Goal: Find specific page/section: Find specific page/section

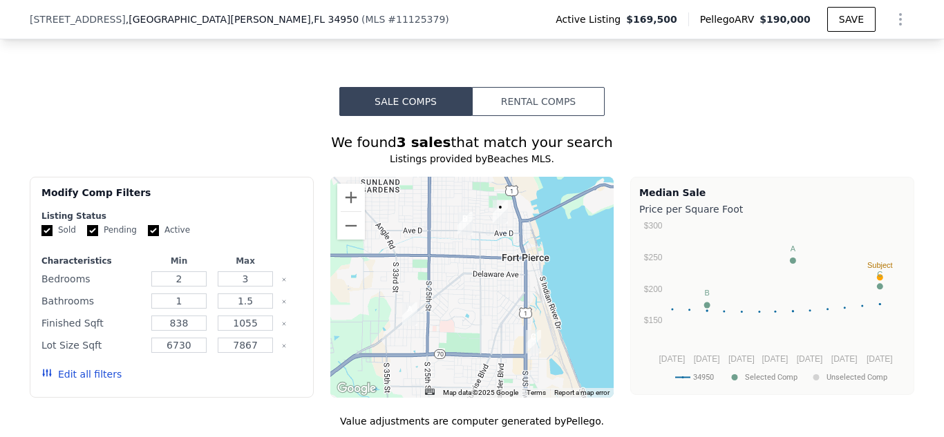
scroll to position [1196, 0]
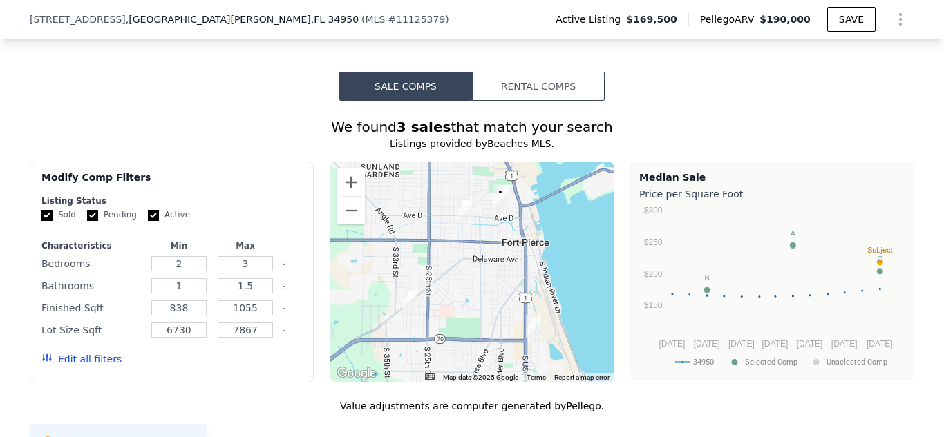
drag, startPoint x: 929, startPoint y: 153, endPoint x: 932, endPoint y: 140, distance: 13.4
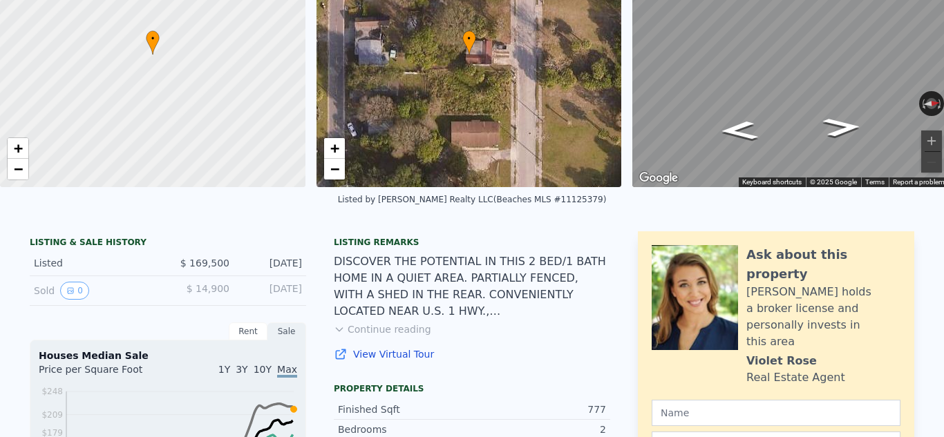
scroll to position [0, 0]
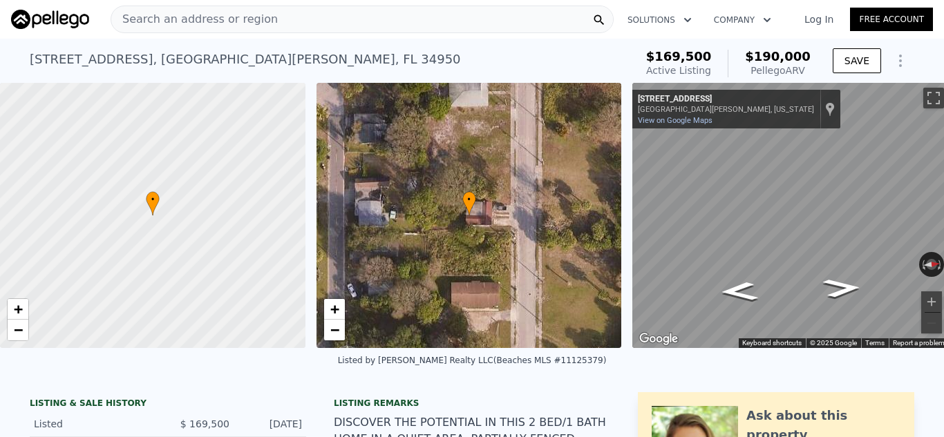
click at [239, 20] on span "Search an address or region" at bounding box center [194, 19] width 167 height 17
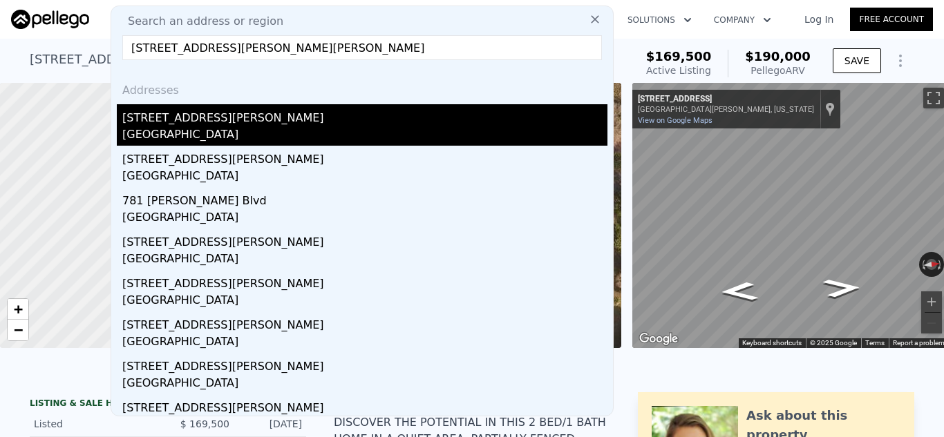
type input "[STREET_ADDRESS][PERSON_NAME][PERSON_NAME]"
click at [155, 120] on div "[STREET_ADDRESS][PERSON_NAME]" at bounding box center [364, 115] width 485 height 22
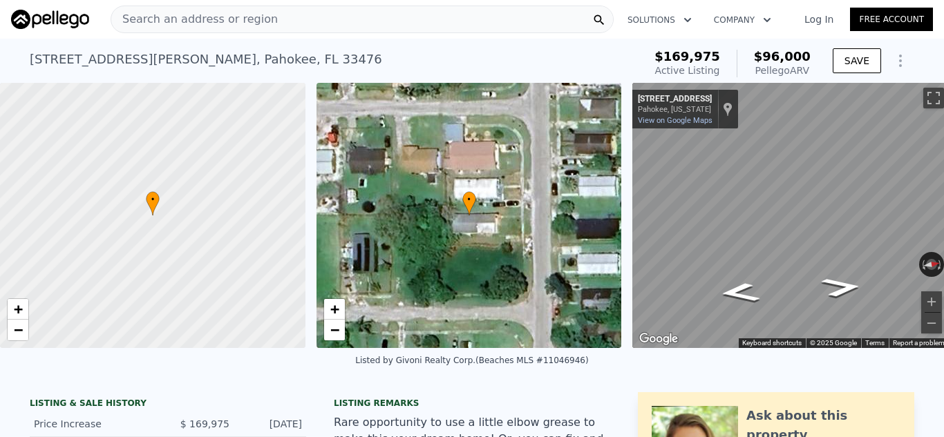
click at [155, 120] on div at bounding box center [153, 216] width 366 height 319
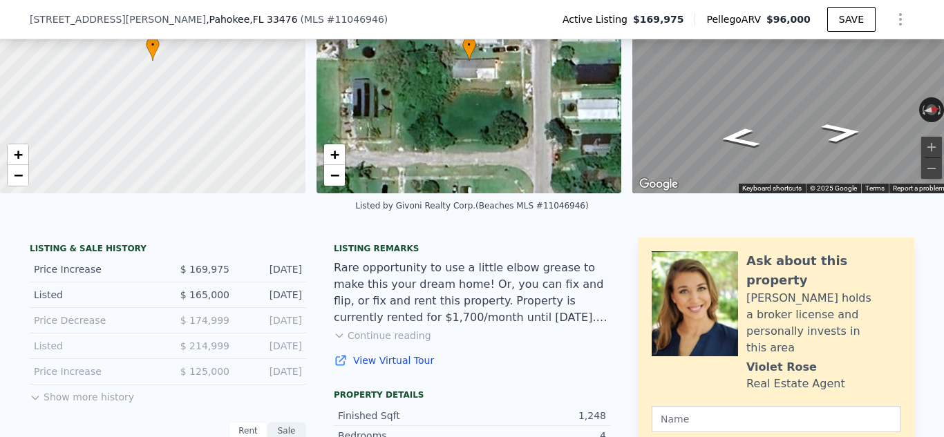
scroll to position [164, 0]
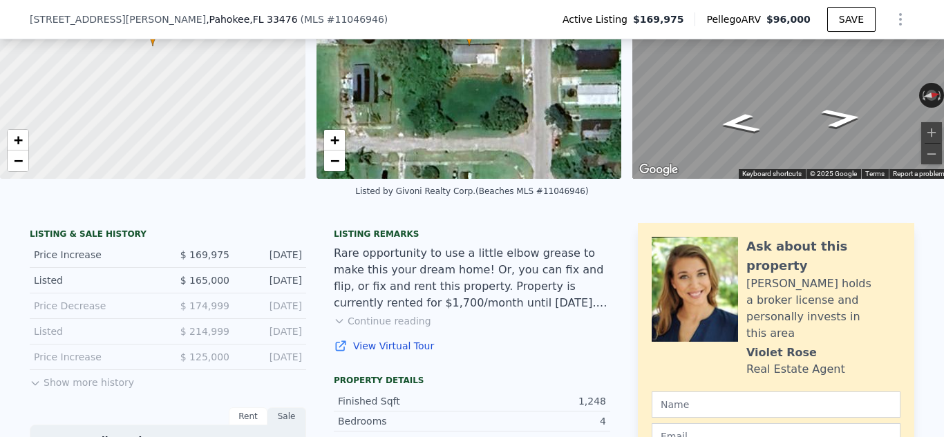
click at [313, 13] on div "[STREET_ADDRESS][PERSON_NAME] ( MLS # 11046946 ) Active Listing $169,975 Pelleg…" at bounding box center [472, 19] width 885 height 39
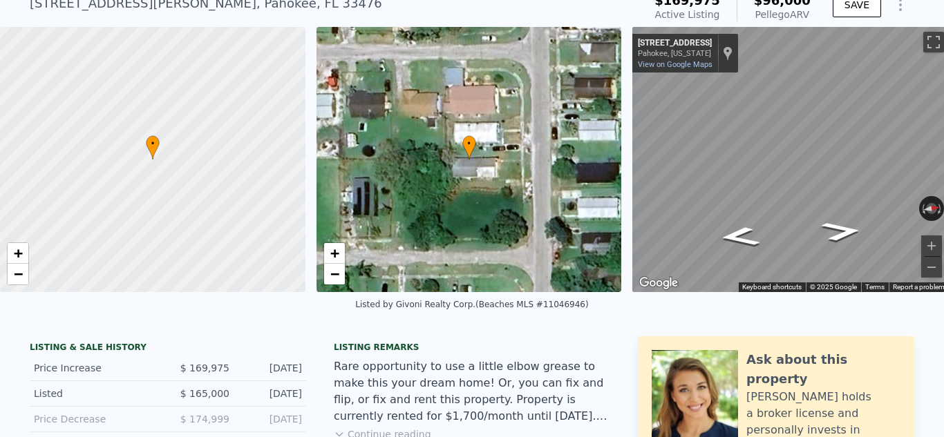
scroll to position [0, 0]
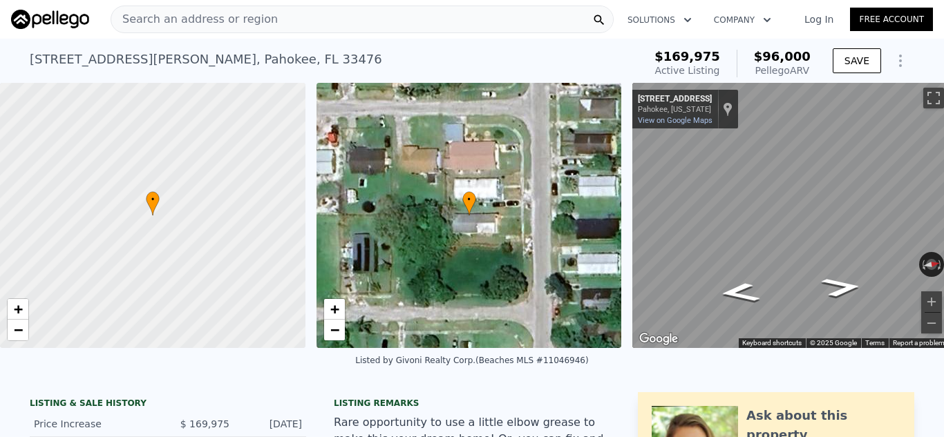
click at [238, 19] on span "Search an address or region" at bounding box center [194, 19] width 167 height 17
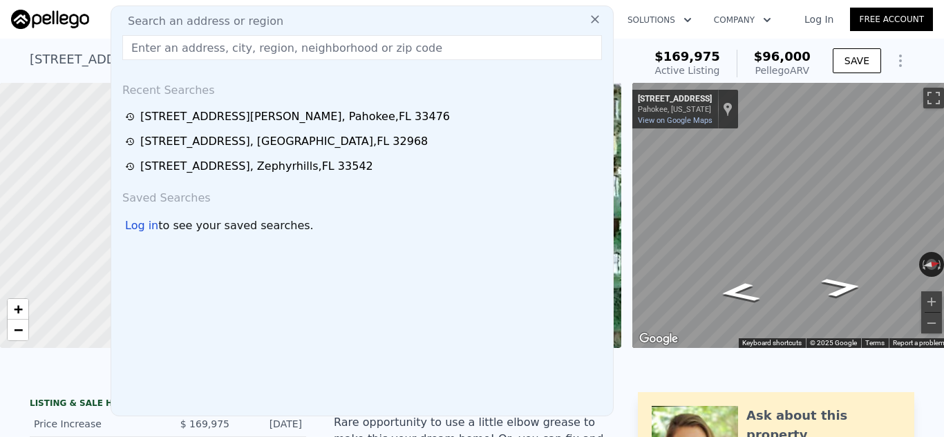
click at [238, 19] on span "Search an address or region" at bounding box center [200, 21] width 167 height 17
click at [207, 52] on input "text" at bounding box center [362, 47] width 480 height 25
paste input "[STREET_ADDRESS][US_STATE][PERSON_NAME]"
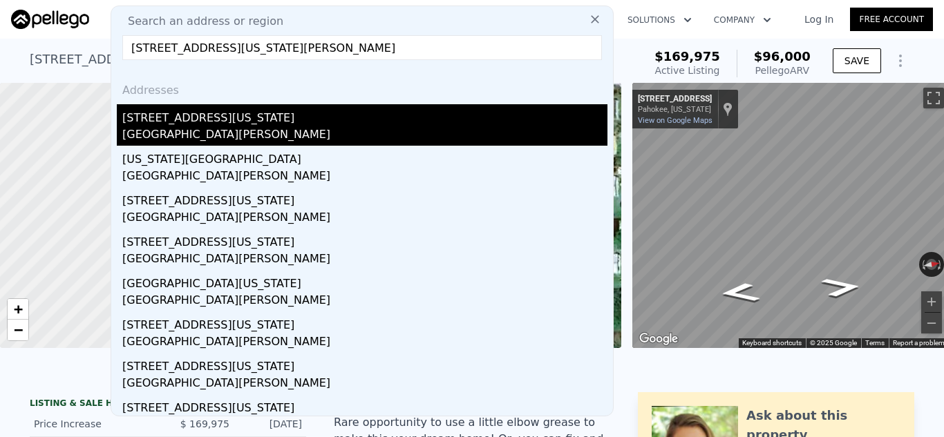
type input "[STREET_ADDRESS][US_STATE][PERSON_NAME]"
click at [205, 120] on div "[STREET_ADDRESS][US_STATE]" at bounding box center [364, 115] width 485 height 22
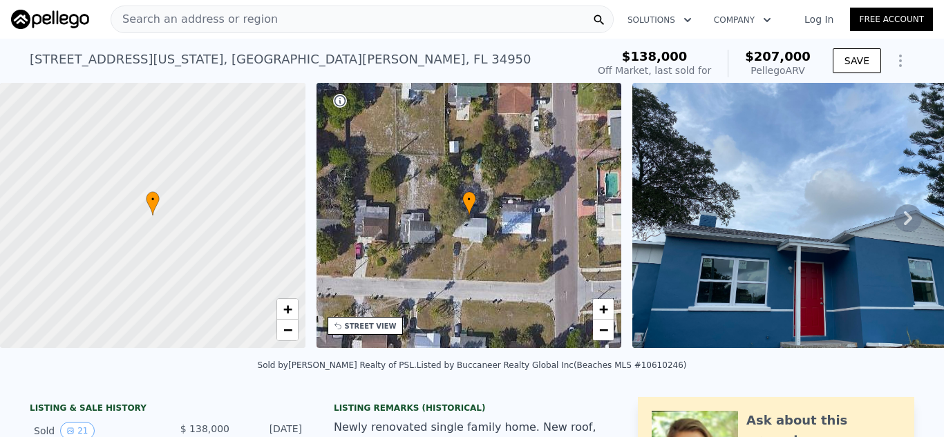
click at [146, 16] on span "Search an address or region" at bounding box center [194, 19] width 167 height 17
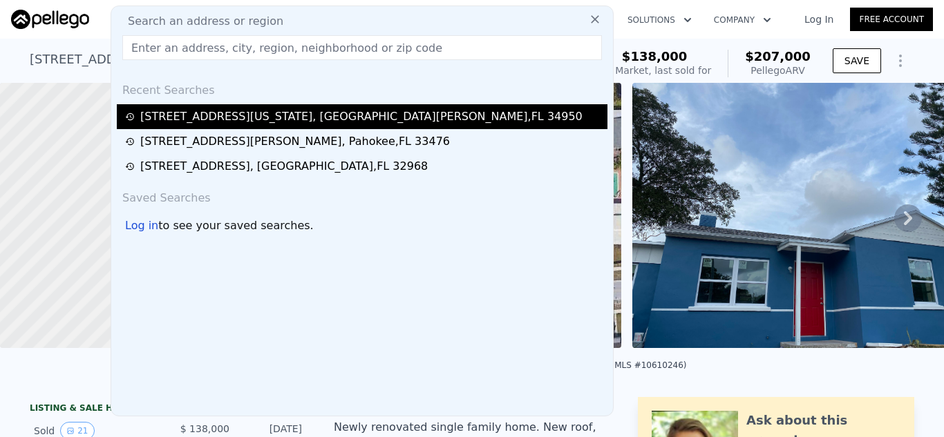
drag, startPoint x: 146, startPoint y: 16, endPoint x: 434, endPoint y: 106, distance: 301.8
click at [434, 106] on div "[STREET_ADDRESS][US_STATE][PERSON_NAME]" at bounding box center [362, 116] width 491 height 25
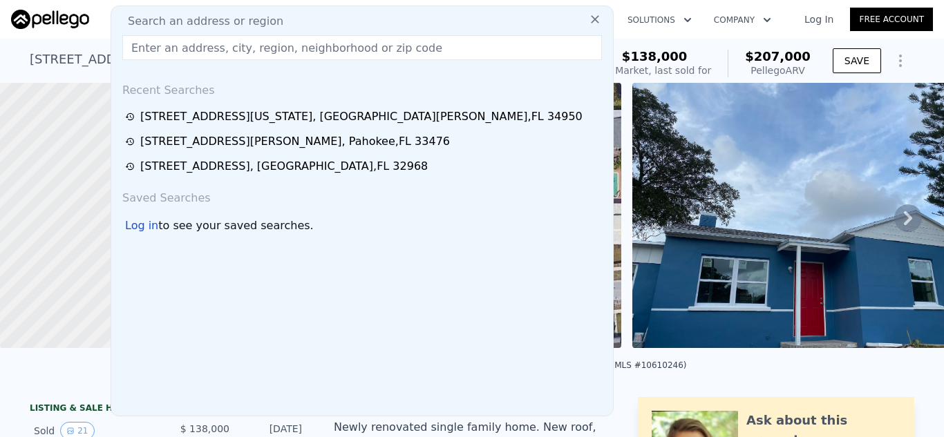
click at [129, 47] on input "text" at bounding box center [362, 47] width 480 height 25
paste input "[STREET_ADDRESS]"
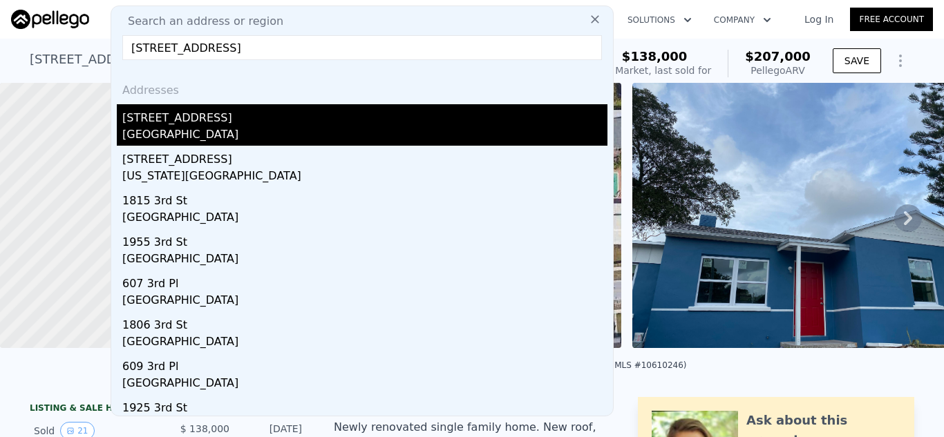
type input "[STREET_ADDRESS]"
click at [154, 125] on div "[STREET_ADDRESS]" at bounding box center [364, 115] width 485 height 22
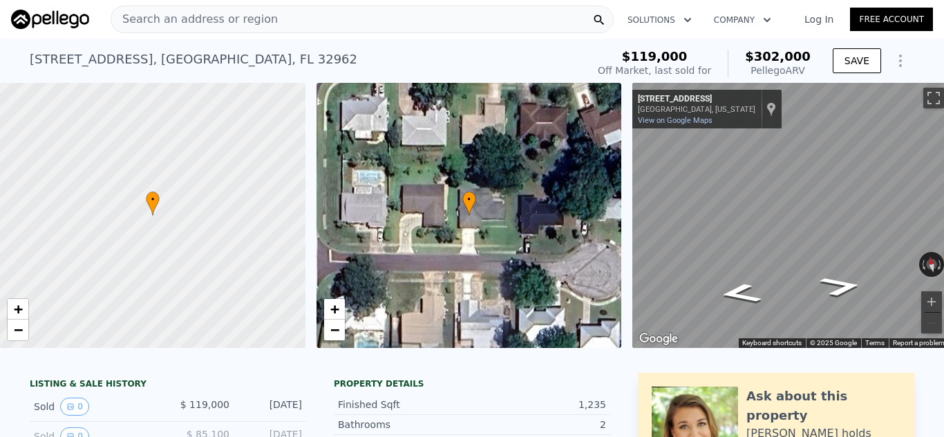
click at [140, 13] on span "Search an address or region" at bounding box center [194, 19] width 167 height 17
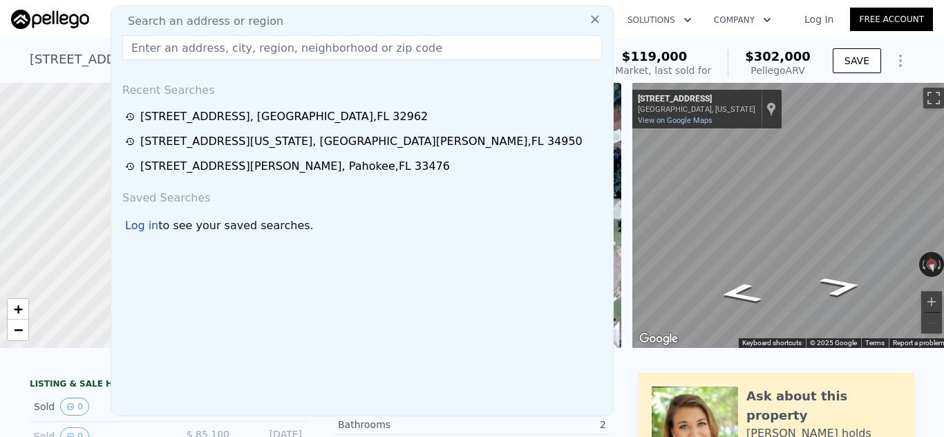
drag, startPoint x: 140, startPoint y: 13, endPoint x: 415, endPoint y: 48, distance: 277.3
click at [415, 48] on input "text" at bounding box center [362, 47] width 480 height 25
paste input "[STREET_ADDRESS]"
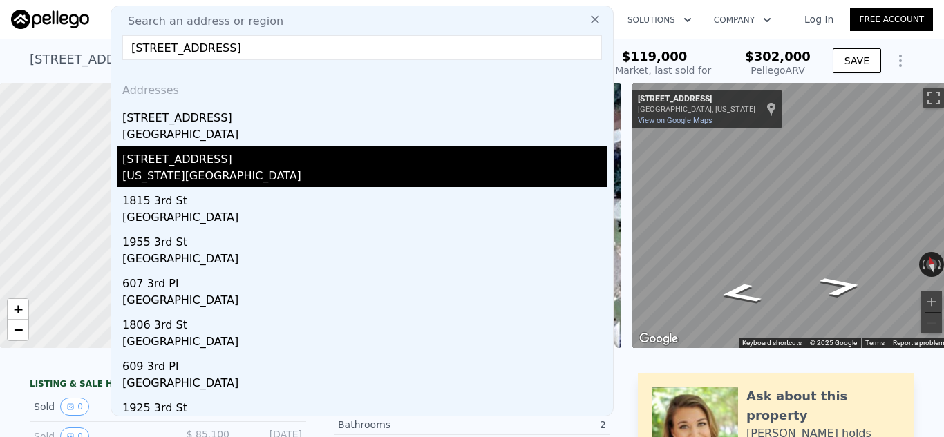
type input "[STREET_ADDRESS]"
click at [171, 161] on div "[STREET_ADDRESS]" at bounding box center [364, 157] width 485 height 22
